Goal: Contribute content: Add original content to the website for others to see

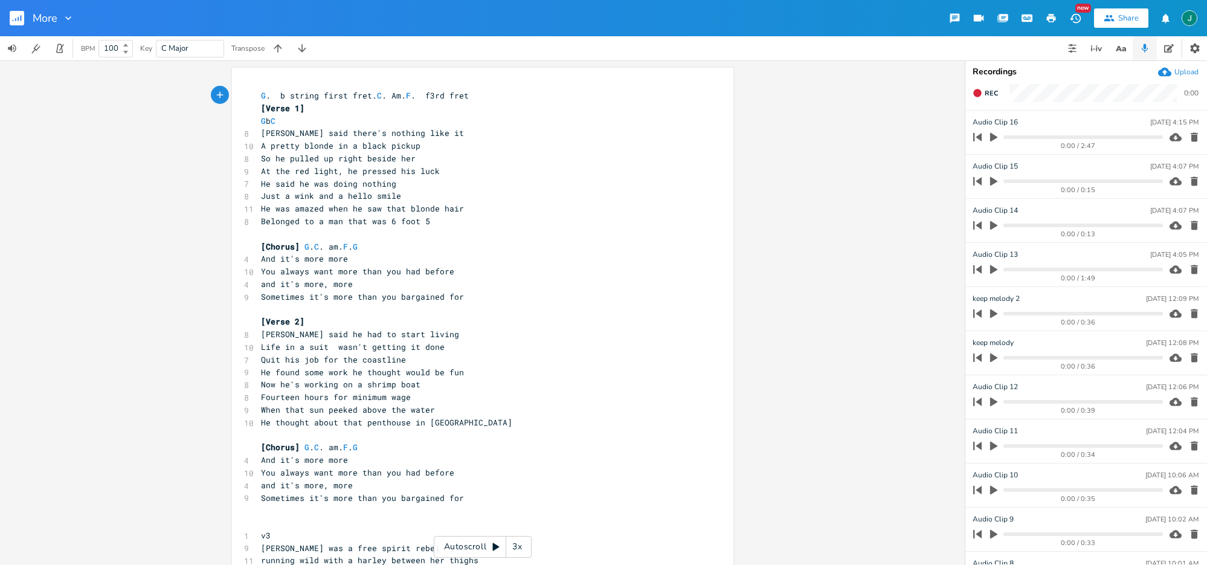
click at [994, 137] on icon "button" at bounding box center [993, 137] width 7 height 9
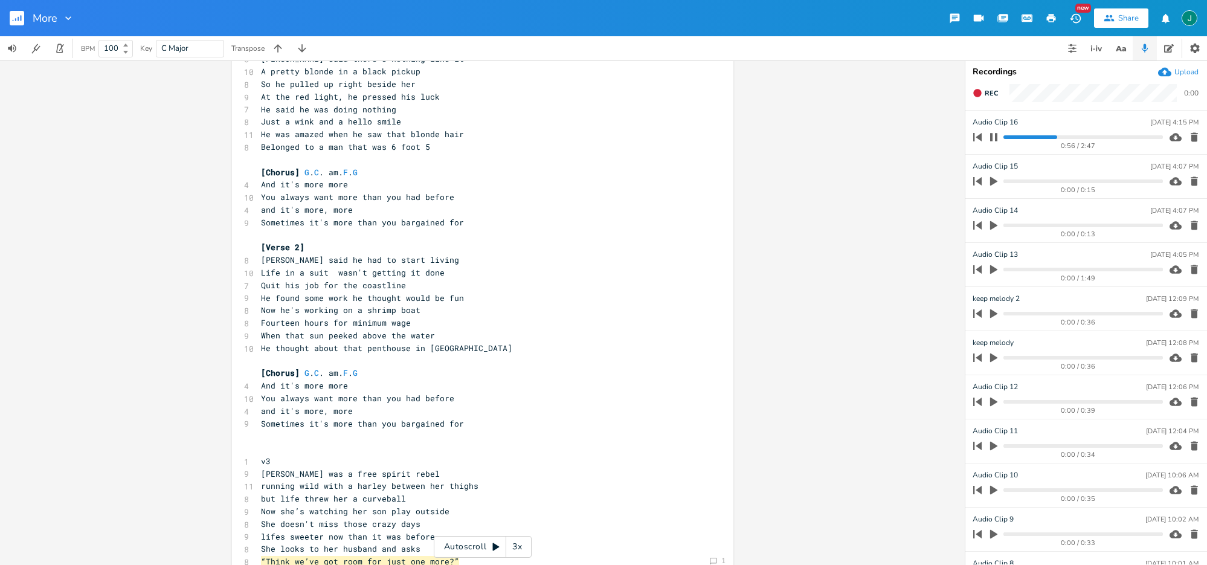
scroll to position [81, 0]
click at [270, 456] on pre "v3" at bounding box center [476, 454] width 436 height 13
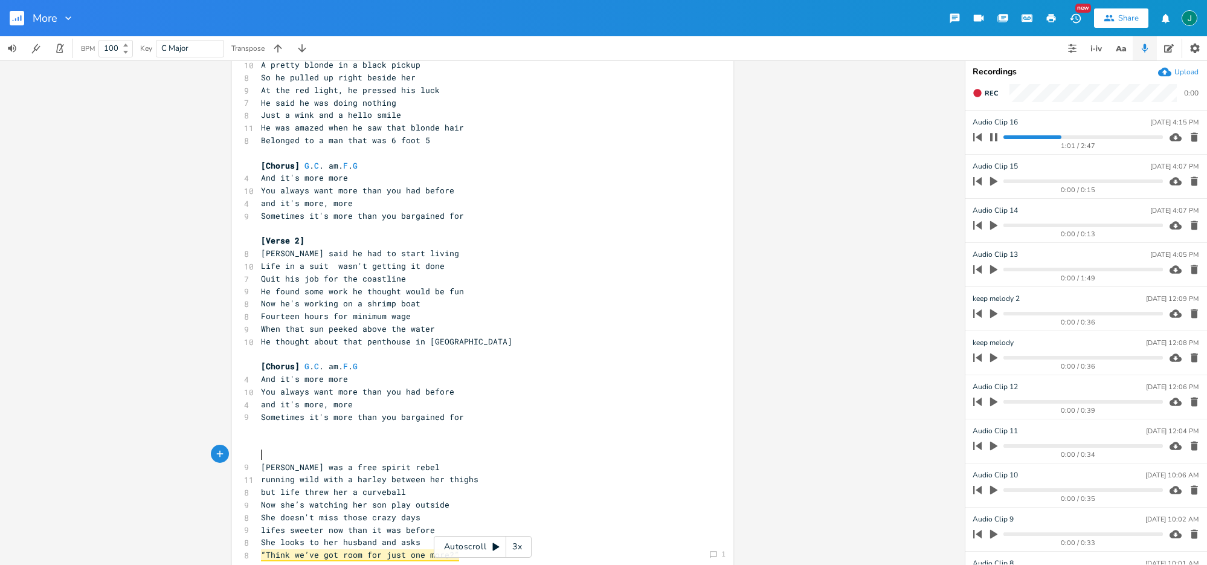
type textarea "p"
type textarea "[Verse 3]"
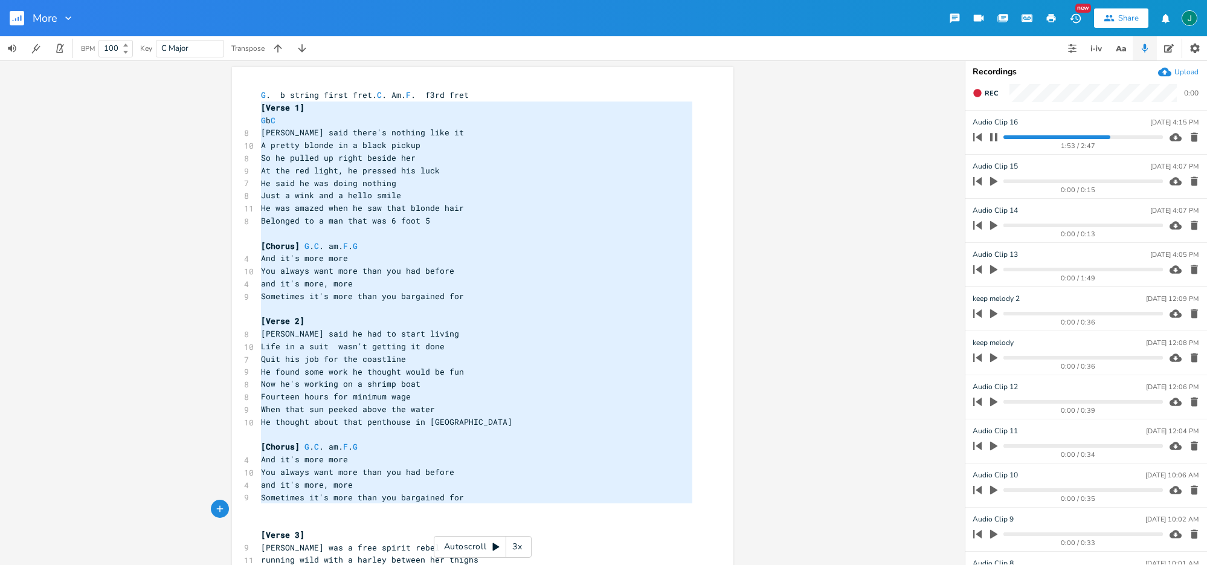
scroll to position [233, 0]
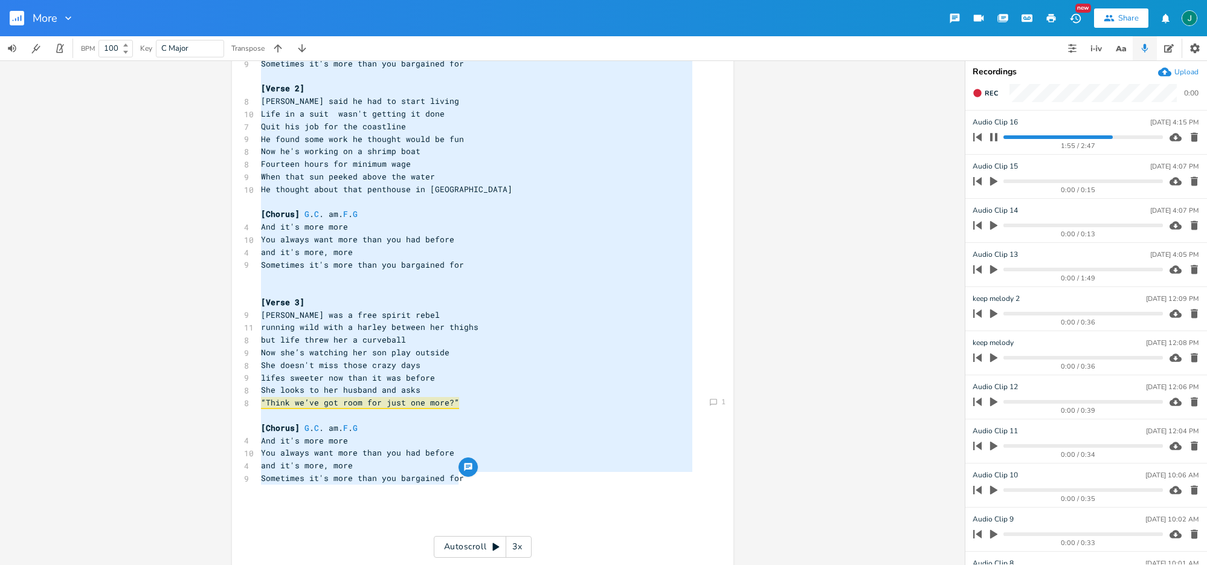
drag, startPoint x: 257, startPoint y: 107, endPoint x: 487, endPoint y: 478, distance: 436.1
click at [487, 478] on div "G . b string first fret. C . Am. F . f3rd fret [Verse 1] G b C 8 [PERSON_NAME] …" at bounding box center [476, 208] width 436 height 704
type textarea "[Verse 1] G b C [PERSON_NAME] said there's nothing like it A pretty blonde in a…"
click at [997, 134] on icon "button" at bounding box center [993, 137] width 7 height 8
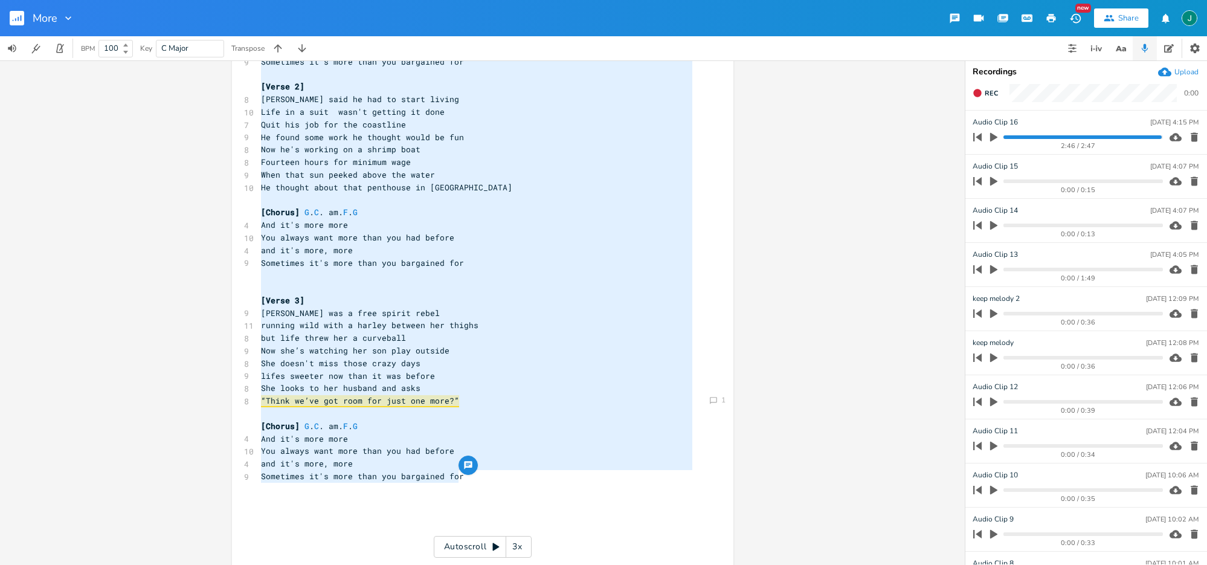
click at [632, 281] on pre "​" at bounding box center [476, 287] width 436 height 13
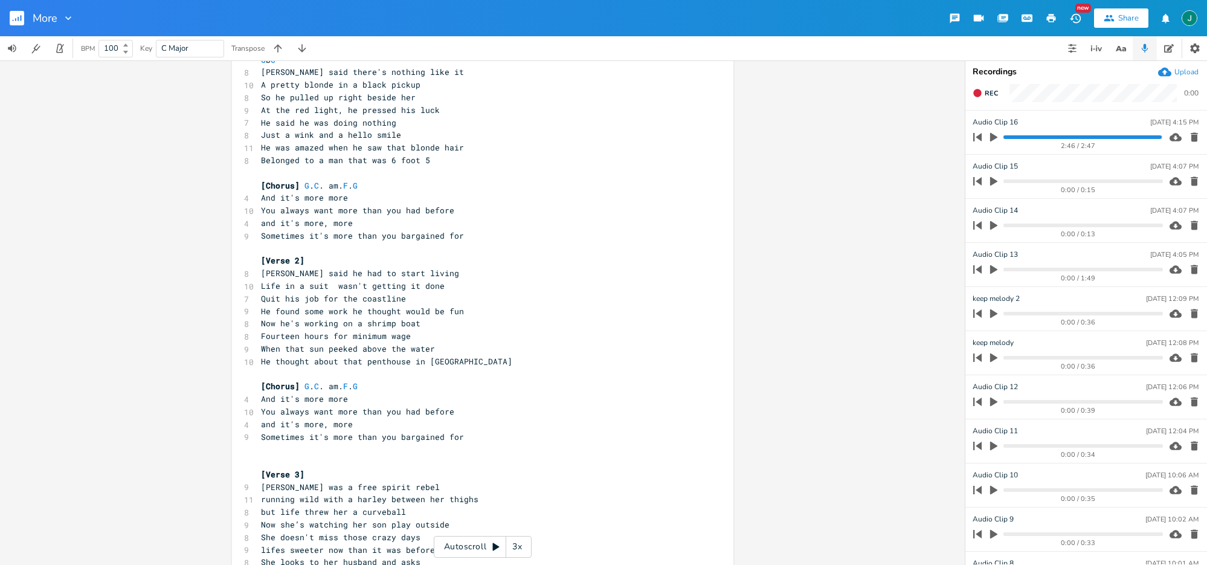
scroll to position [0, 0]
